Goal: Information Seeking & Learning: Learn about a topic

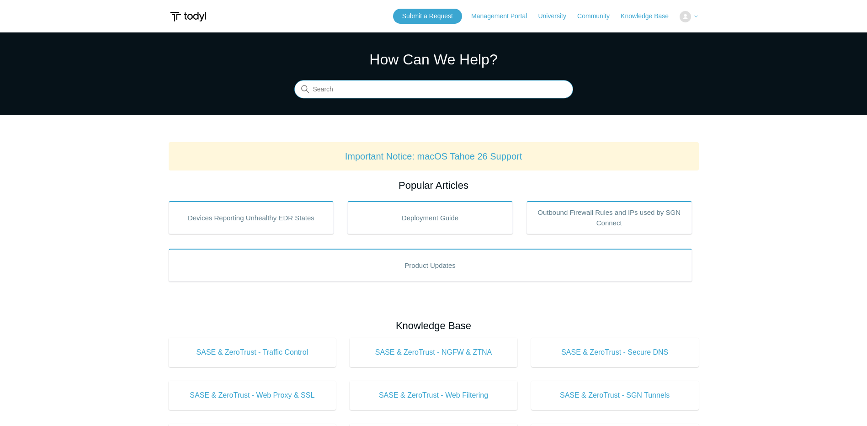
click at [398, 89] on input "Search" at bounding box center [433, 89] width 279 height 18
type input "public ip"
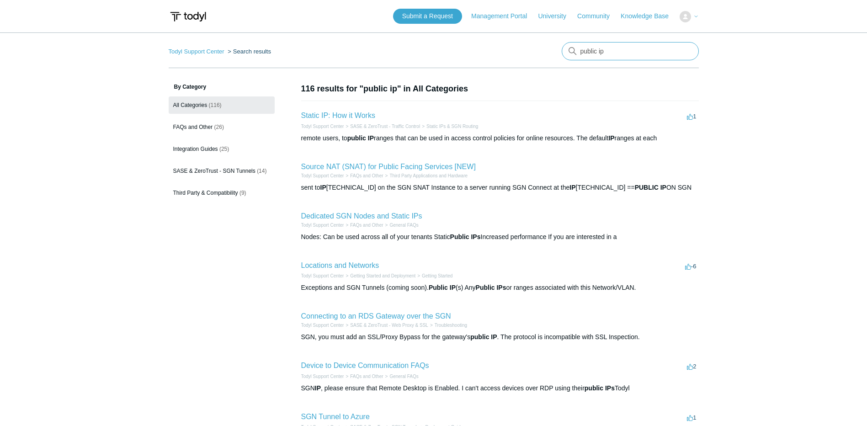
click at [612, 53] on input "public ip" at bounding box center [630, 51] width 137 height 18
type input "public ip disable"
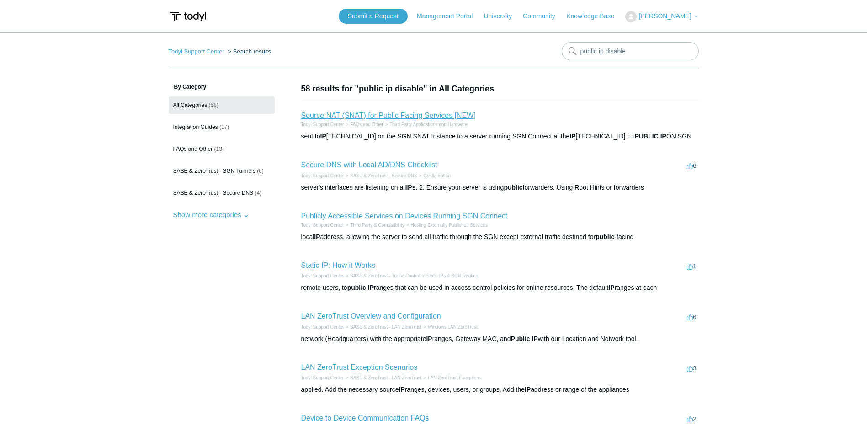
click at [390, 113] on link "Source NAT (SNAT) for Public Facing Services [NEW]" at bounding box center [388, 116] width 175 height 8
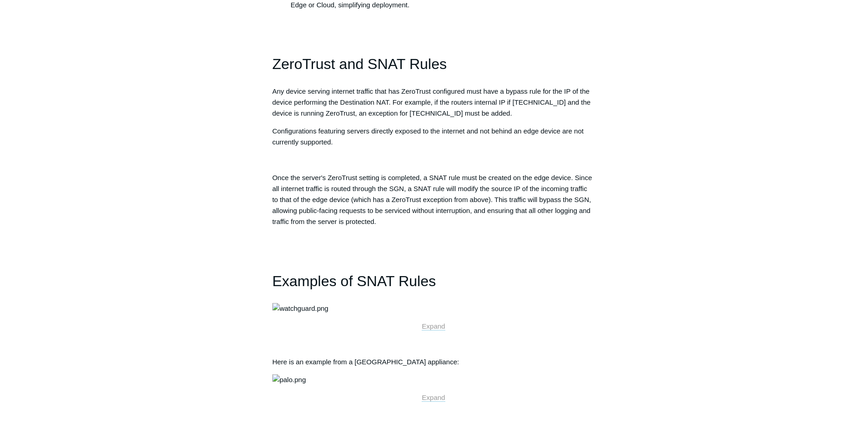
scroll to position [686, 0]
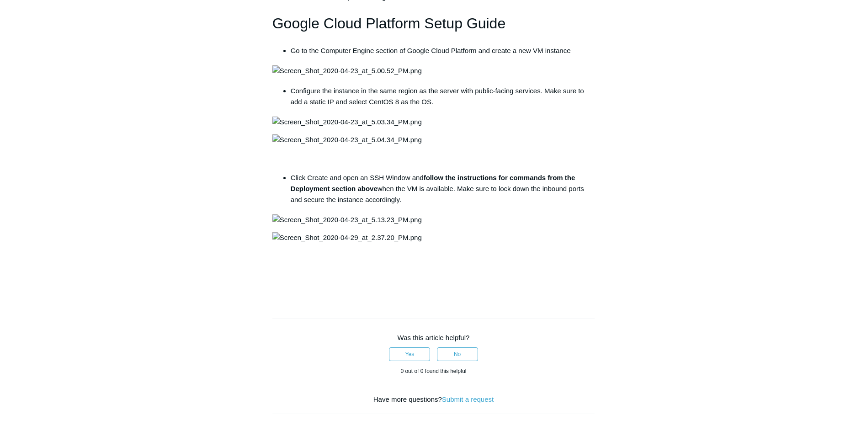
scroll to position [2083, 0]
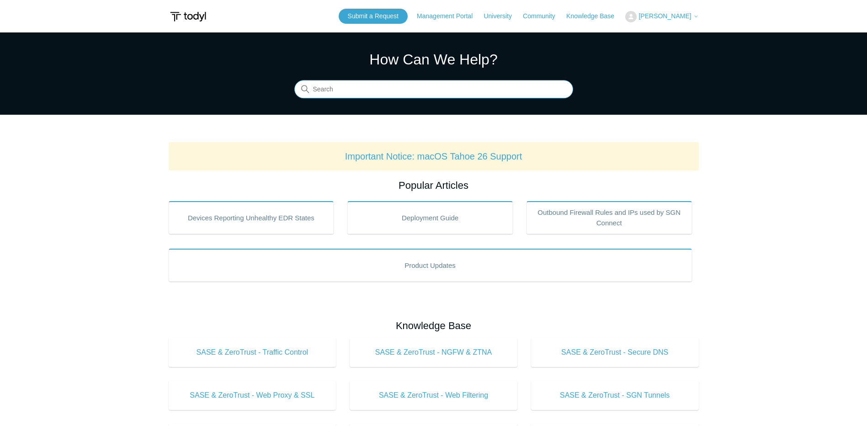
click at [401, 95] on input "Search" at bounding box center [433, 89] width 279 height 18
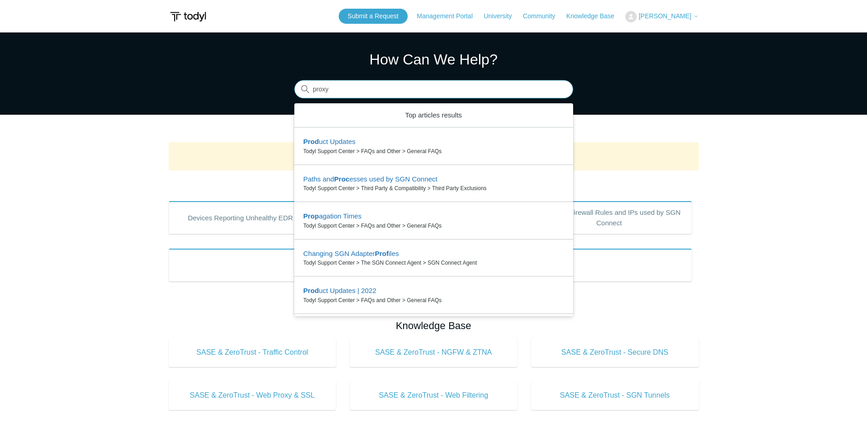
type input "proxy"
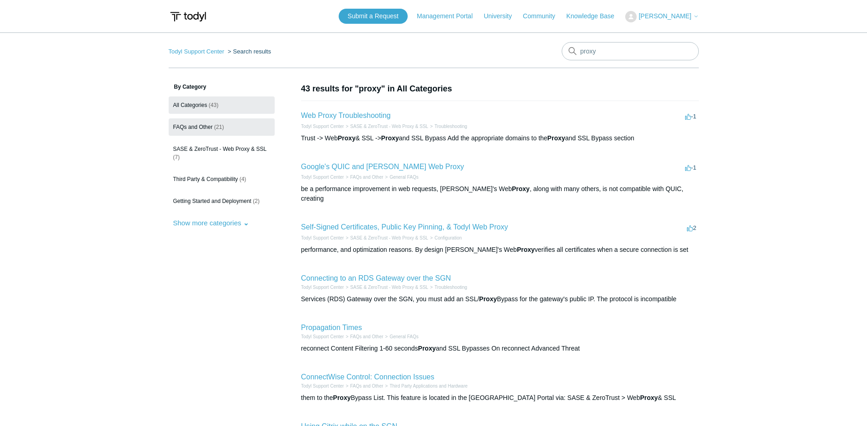
click at [213, 124] on link "FAQs and Other (21)" at bounding box center [222, 126] width 106 height 17
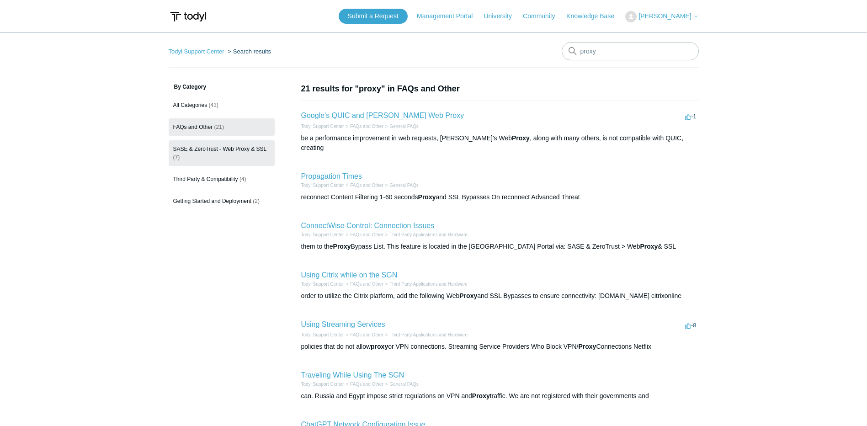
click at [231, 144] on link "SASE & ZeroTrust - Web Proxy & SSL (7)" at bounding box center [222, 153] width 106 height 26
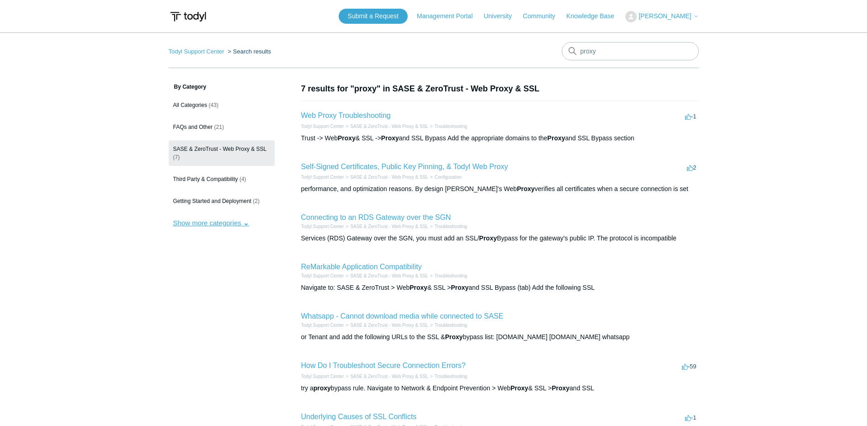
click at [228, 220] on button "Show more categories" at bounding box center [211, 222] width 85 height 17
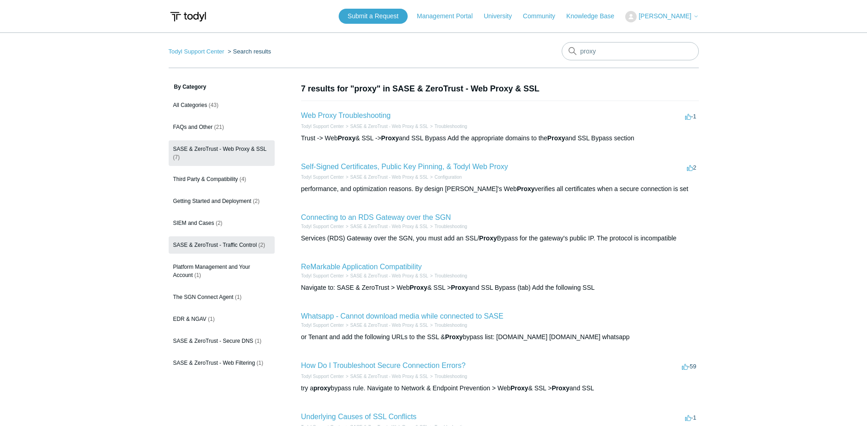
click at [230, 245] on span "SASE & ZeroTrust - Traffic Control" at bounding box center [215, 245] width 84 height 6
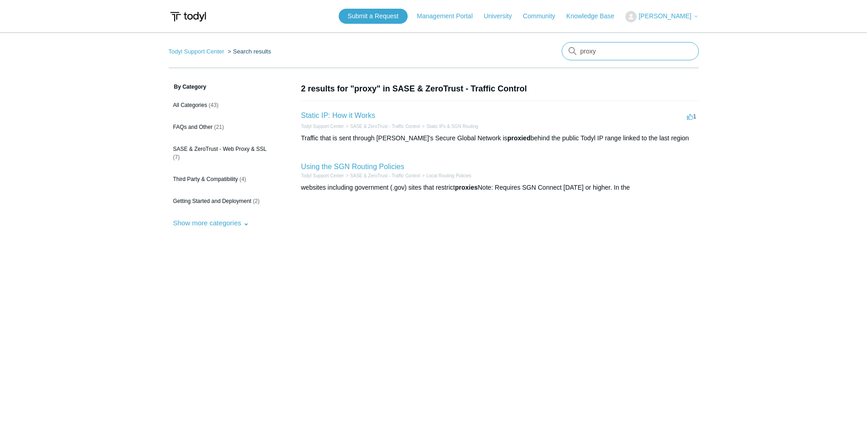
click at [630, 53] on input "proxy" at bounding box center [630, 51] width 137 height 18
type input "proxy mode"
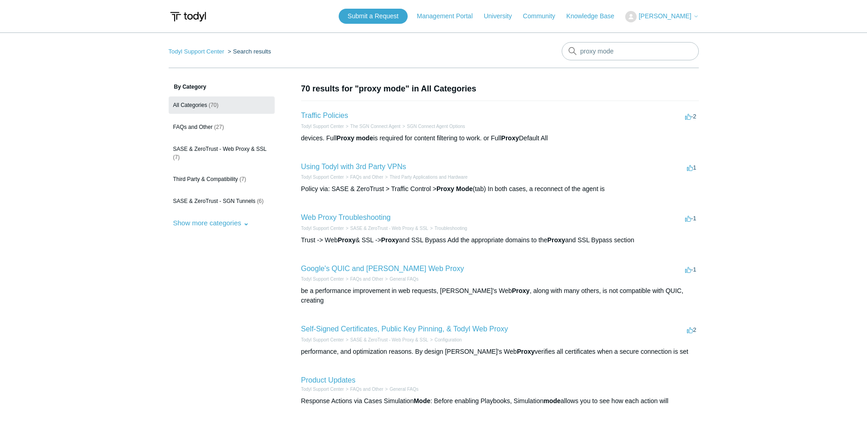
click at [337, 120] on h2 "Traffic Policies" at bounding box center [324, 115] width 47 height 11
click at [343, 113] on link "Traffic Policies" at bounding box center [324, 116] width 47 height 8
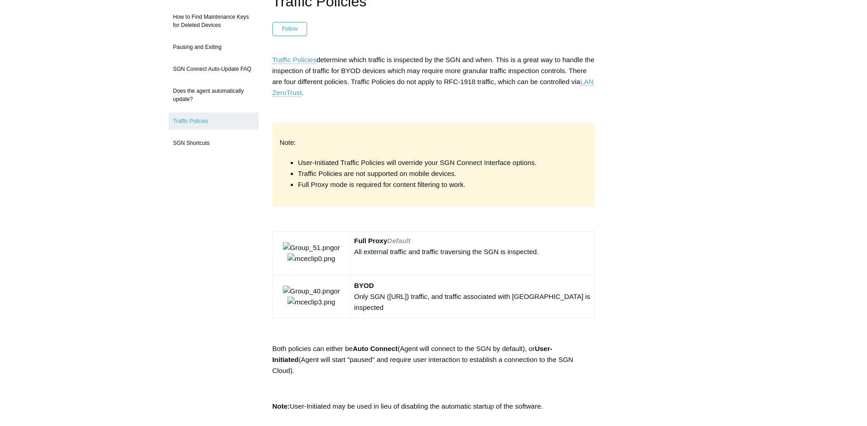
scroll to position [91, 0]
